Goal: Transaction & Acquisition: Subscribe to service/newsletter

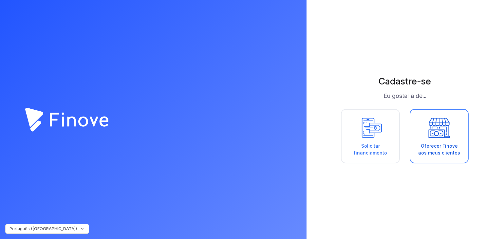
click at [430, 143] on div "Oferecer Finove aos meus clientes" at bounding box center [439, 150] width 45 height 14
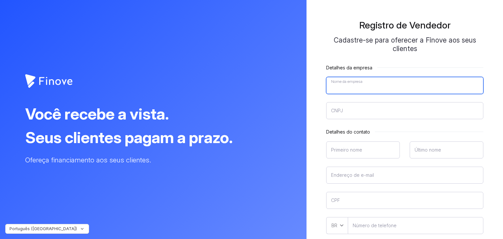
click at [353, 84] on input"] "Nome da empresa" at bounding box center [404, 85] width 157 height 17
type input"] "SAFESOFT INDUSTRIA E COMÉRCIO DE EQUIPAMENTOS ELETRÔNICOS LTDA"
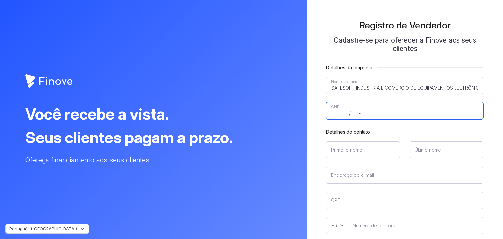
click at [355, 113] on input"] "__.___.___/____-__" at bounding box center [404, 110] width 157 height 17
type input"] "05.728.496/0002-19"
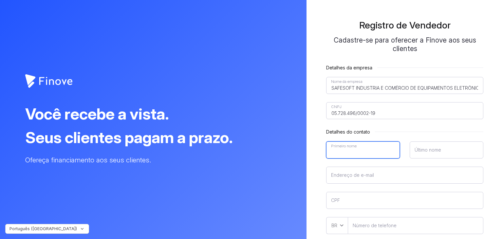
click at [342, 151] on input"] "Primeiro nome" at bounding box center [363, 150] width 74 height 17
type input"] "[PERSON_NAME]"
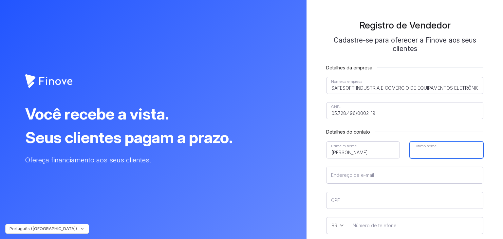
click at [433, 152] on input"] "Último nome" at bounding box center [447, 150] width 74 height 17
type input"] "Calesso"
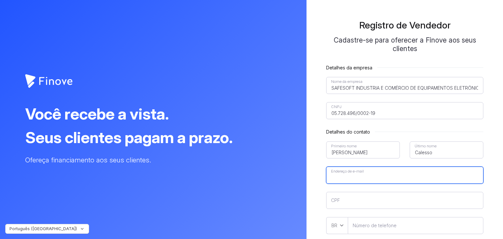
click at [381, 177] on input"] "Endereço de e-mail" at bounding box center [404, 175] width 157 height 17
type input"] "[PERSON_NAME][EMAIL_ADDRESS][DOMAIN_NAME]"
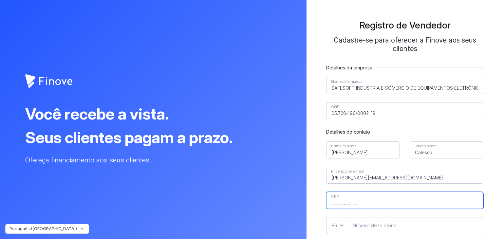
click at [363, 203] on input"] "___.___.___-__" at bounding box center [404, 200] width 157 height 17
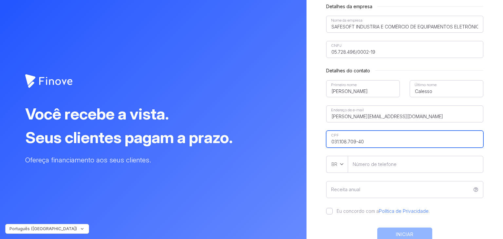
scroll to position [66, 0]
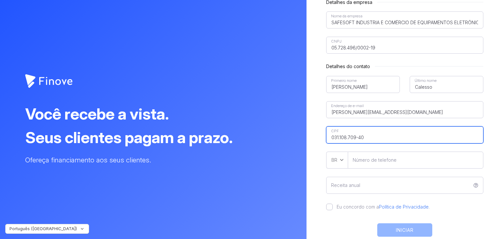
type input"] "031.108.709-40"
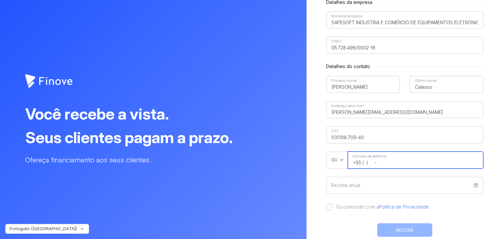
click at [364, 163] on input"] "+55 ( ) -" at bounding box center [416, 160] width 136 height 17
type input"] "[PHONE_NUMBER]"
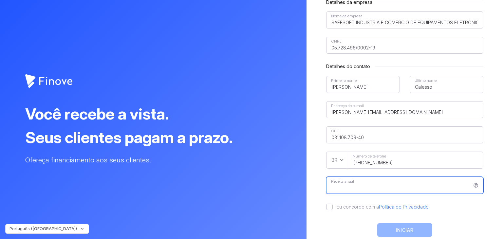
click at [356, 184] on input "Receita anual" at bounding box center [404, 185] width 157 height 17
type input "R$ 35.104.264,97"
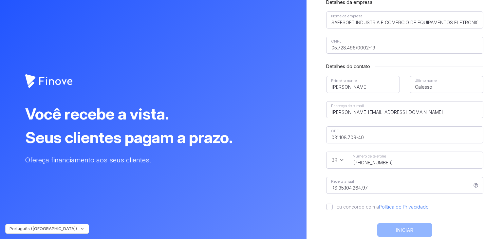
click at [333, 206] on label "Eu concordo com a Política de Privacidade ." at bounding box center [381, 207] width 97 height 7
click at [332, 206] on input "Eu concordo com a Política de Privacidade ." at bounding box center [329, 207] width 7 height 7
checkbox input "true"
click at [402, 230] on button "INICIAR" at bounding box center [404, 229] width 55 height 13
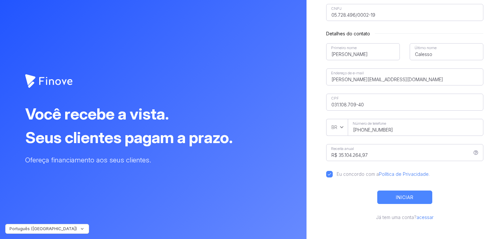
scroll to position [122, 0]
click at [425, 217] on link "acessar" at bounding box center [425, 217] width 17 height 6
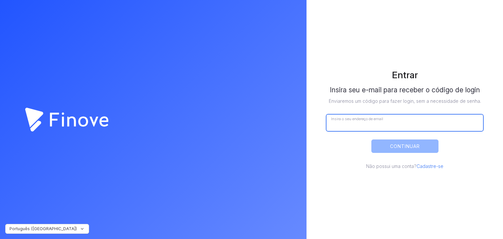
click at [371, 124] on input "Insira o seu endereço de email" at bounding box center [404, 122] width 157 height 17
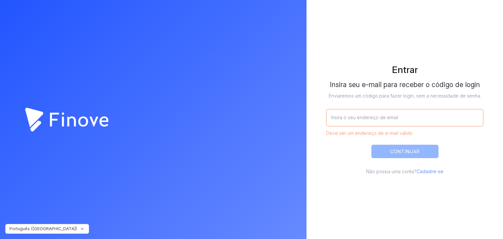
click at [326, 162] on div "Entrar Insira seu e-mail para receber o código de login Enviaremos um código pa…" at bounding box center [404, 119] width 177 height 130
click at [351, 119] on input "Insira o seu endereço de email" at bounding box center [404, 117] width 157 height 17
click at [432, 171] on link "Cadastre-se" at bounding box center [430, 172] width 27 height 6
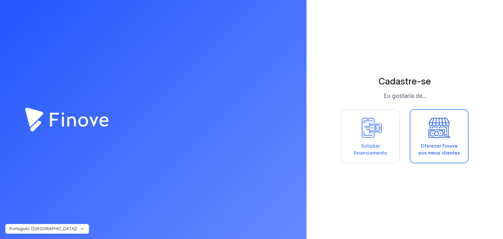
click at [438, 139] on icon at bounding box center [439, 127] width 29 height 23
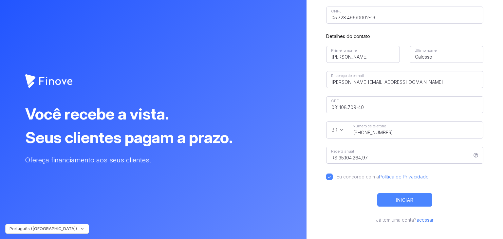
scroll to position [99, 0]
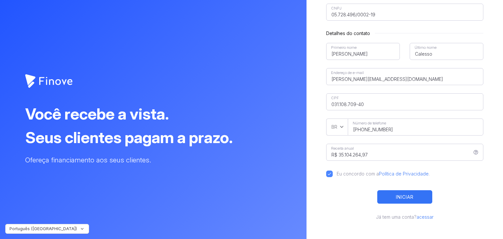
click at [402, 199] on button "INICIAR" at bounding box center [404, 196] width 55 height 13
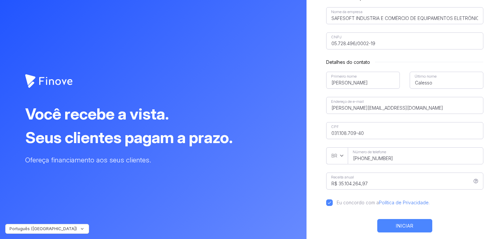
scroll to position [122, 0]
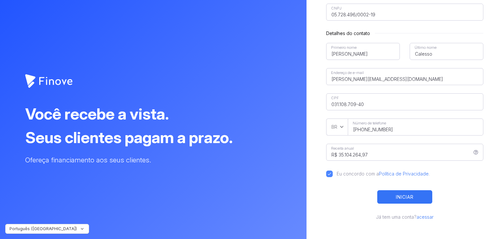
click at [413, 201] on button "INICIAR" at bounding box center [404, 196] width 55 height 13
